Goal: Transaction & Acquisition: Purchase product/service

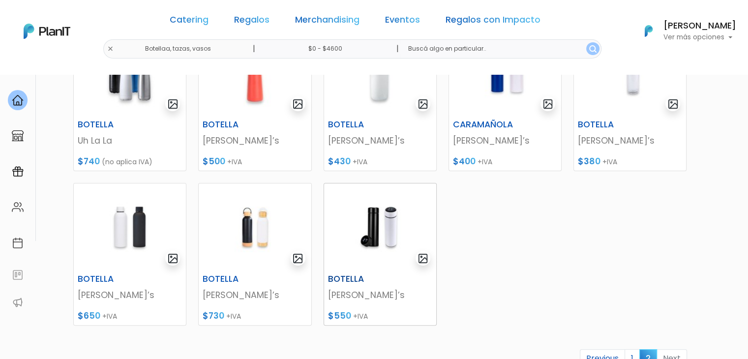
click at [365, 213] on img at bounding box center [380, 226] width 112 height 87
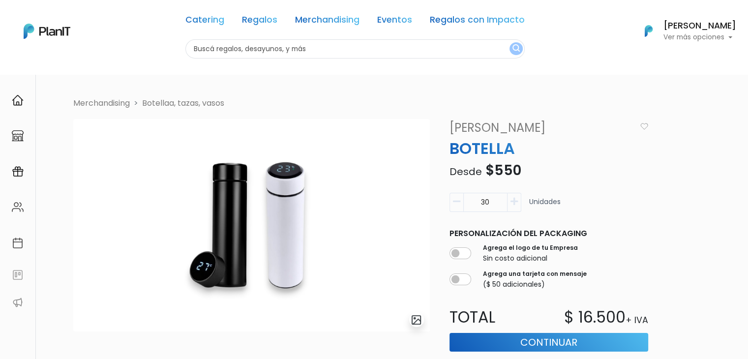
click at [151, 41] on div "Catering Regalos Merchandising Eventos Regalos con Impacto Catering Regalos Mer…" at bounding box center [374, 31] width 748 height 55
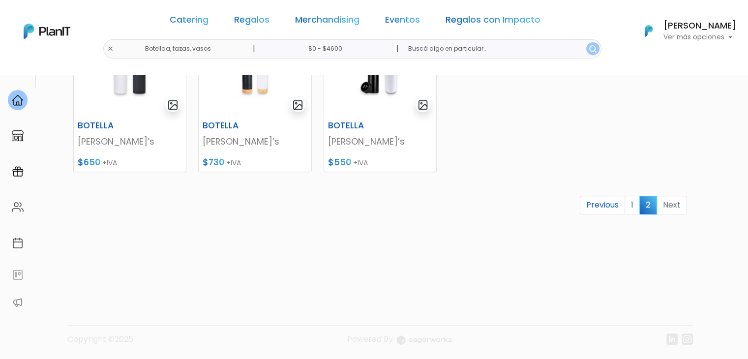
scroll to position [347, 0]
click at [635, 205] on link "1" at bounding box center [632, 204] width 15 height 19
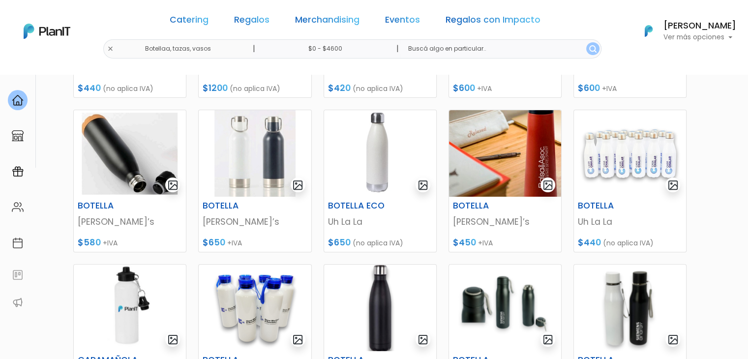
scroll to position [501, 0]
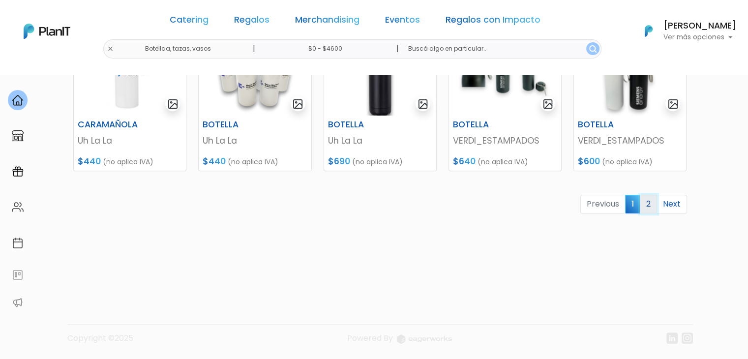
click at [651, 202] on link "2" at bounding box center [648, 204] width 17 height 19
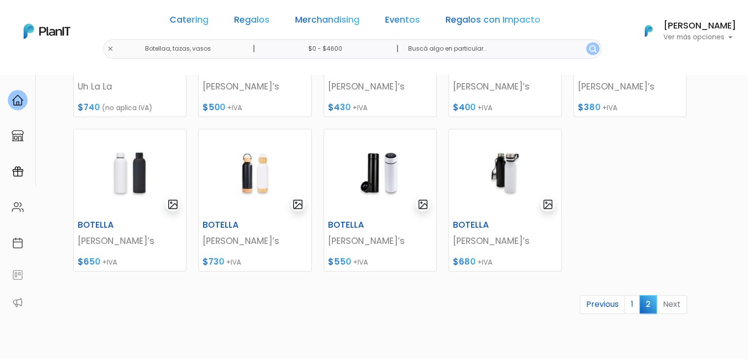
scroll to position [240, 0]
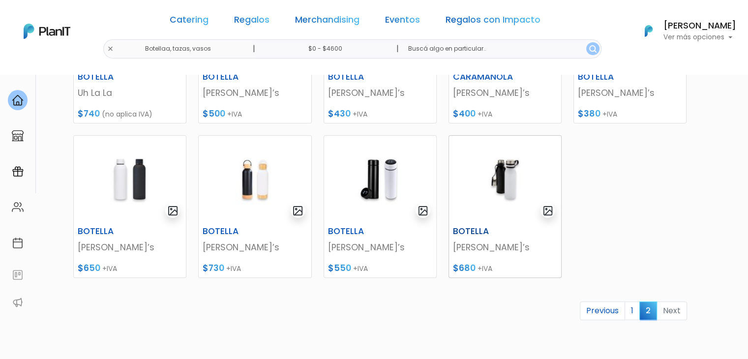
click at [519, 176] on img at bounding box center [505, 179] width 112 height 87
